Goal: Transaction & Acquisition: Book appointment/travel/reservation

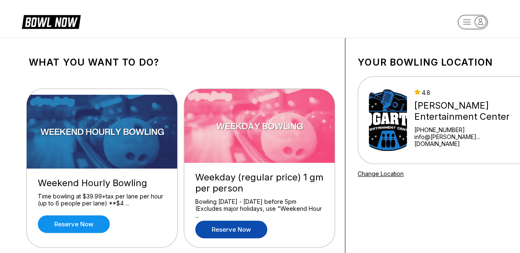
click at [238, 227] on link "Reserve now" at bounding box center [231, 230] width 72 height 18
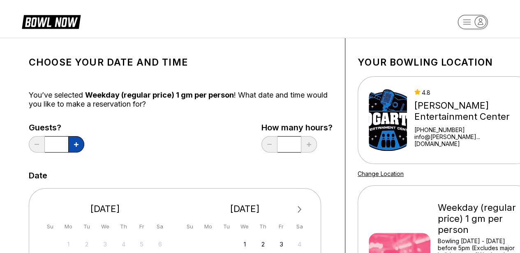
click at [73, 144] on button at bounding box center [76, 144] width 16 height 16
type input "*"
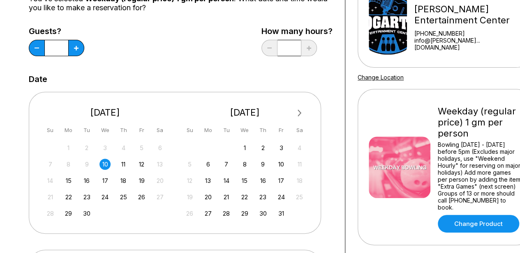
scroll to position [103, 0]
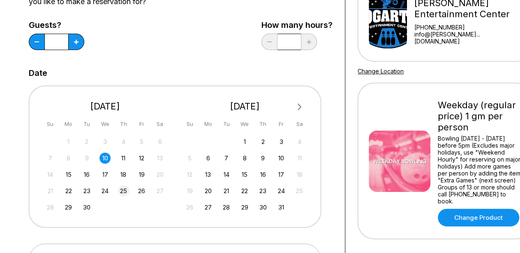
click at [122, 190] on div "25" at bounding box center [123, 191] width 11 height 11
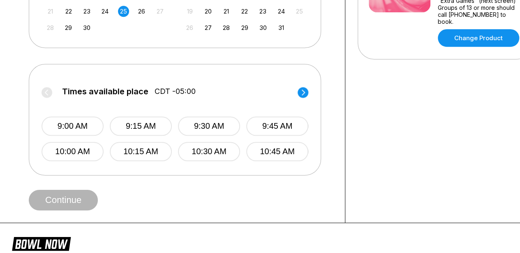
scroll to position [285, 0]
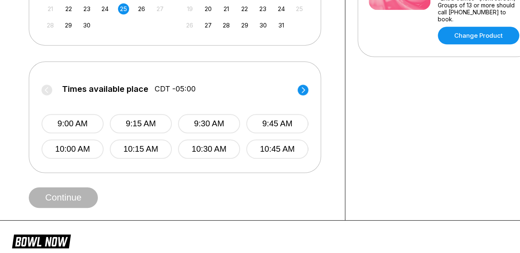
click at [304, 87] on circle at bounding box center [302, 90] width 11 height 11
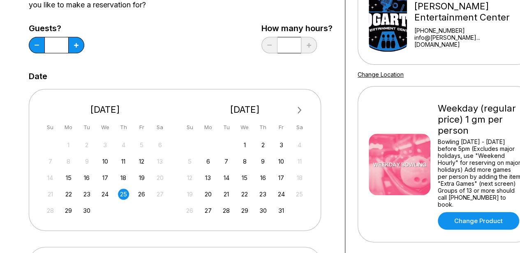
scroll to position [0, 0]
